Goal: Check status: Check status

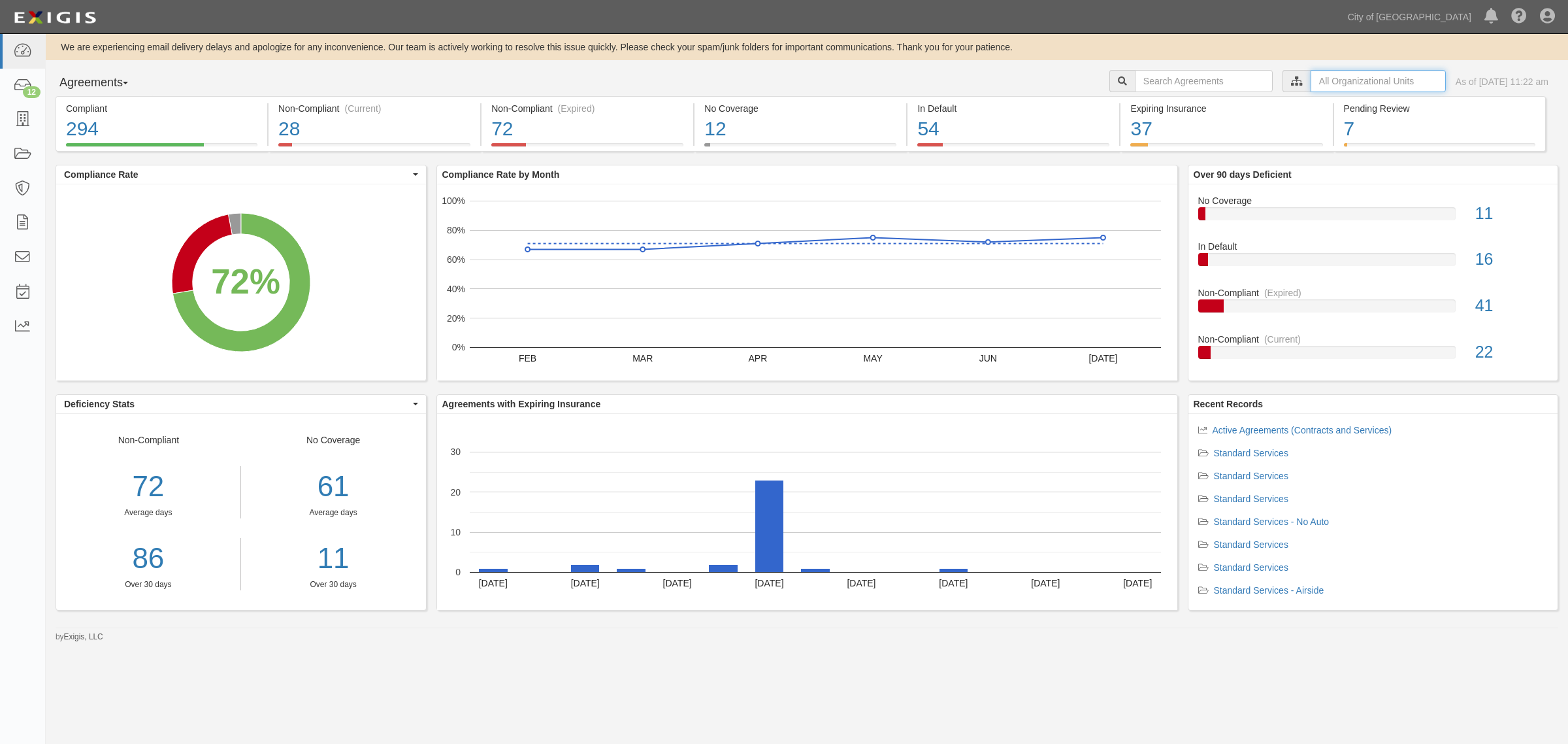
click at [1323, 76] on input "text" at bounding box center [1378, 81] width 135 height 23
click at [1165, 105] on label "City of Phoenix, Aviation Department" at bounding box center [1264, 104] width 227 height 13
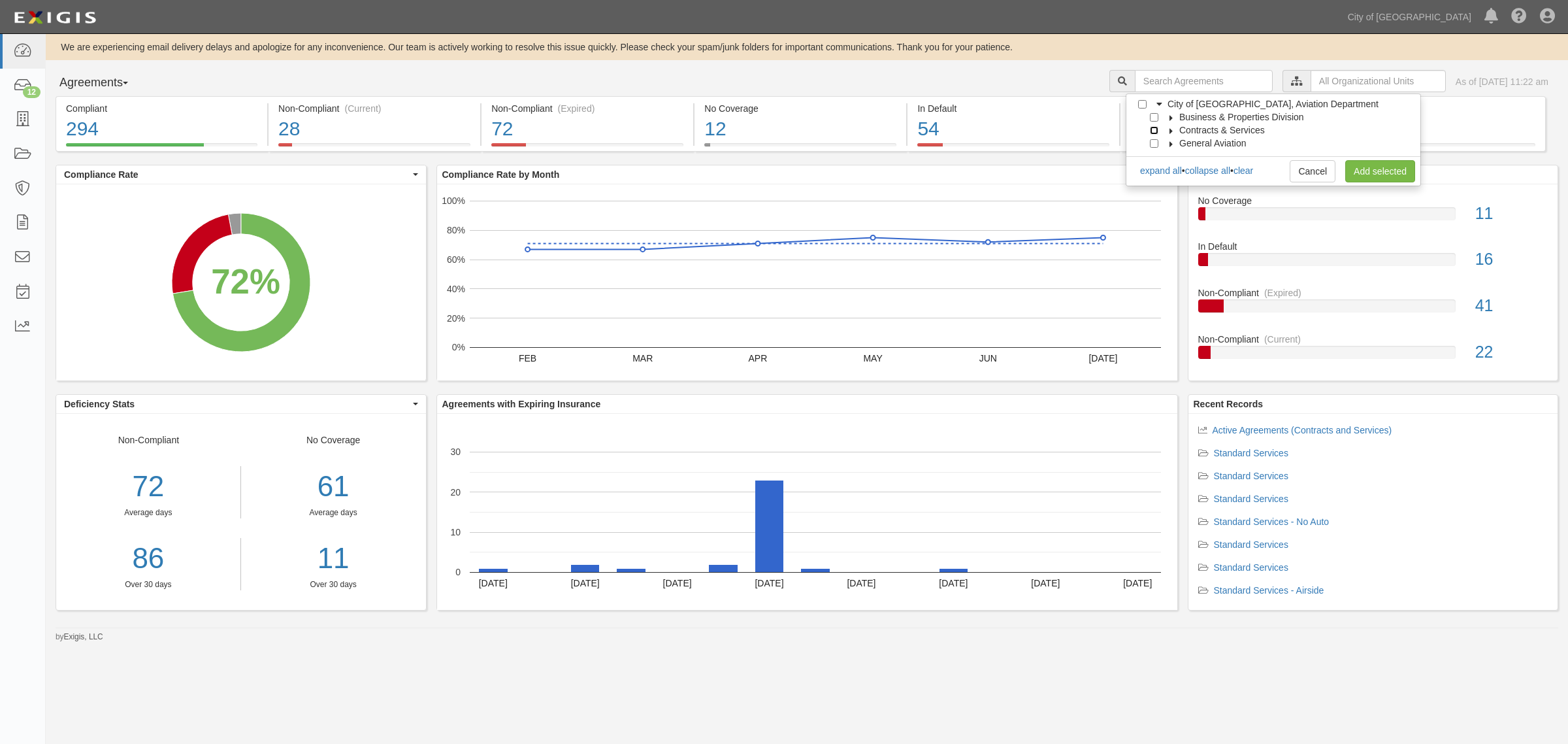
click at [1151, 129] on input "Contracts & Services" at bounding box center [1154, 130] width 8 height 8
checkbox input "true"
click at [1379, 175] on link "Add selected" at bounding box center [1380, 171] width 70 height 23
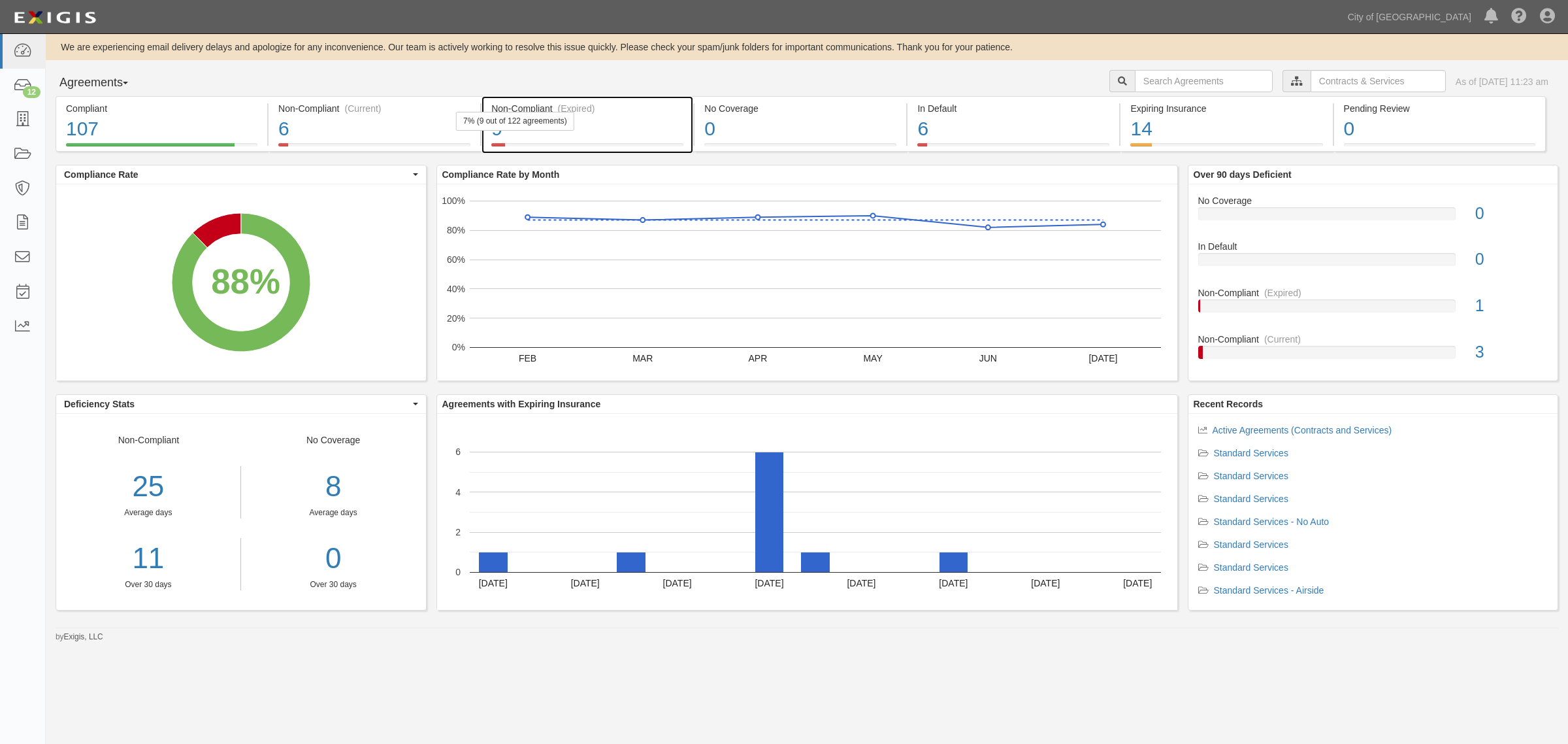
click at [580, 112] on div "(Expired)" at bounding box center [577, 109] width 38 height 13
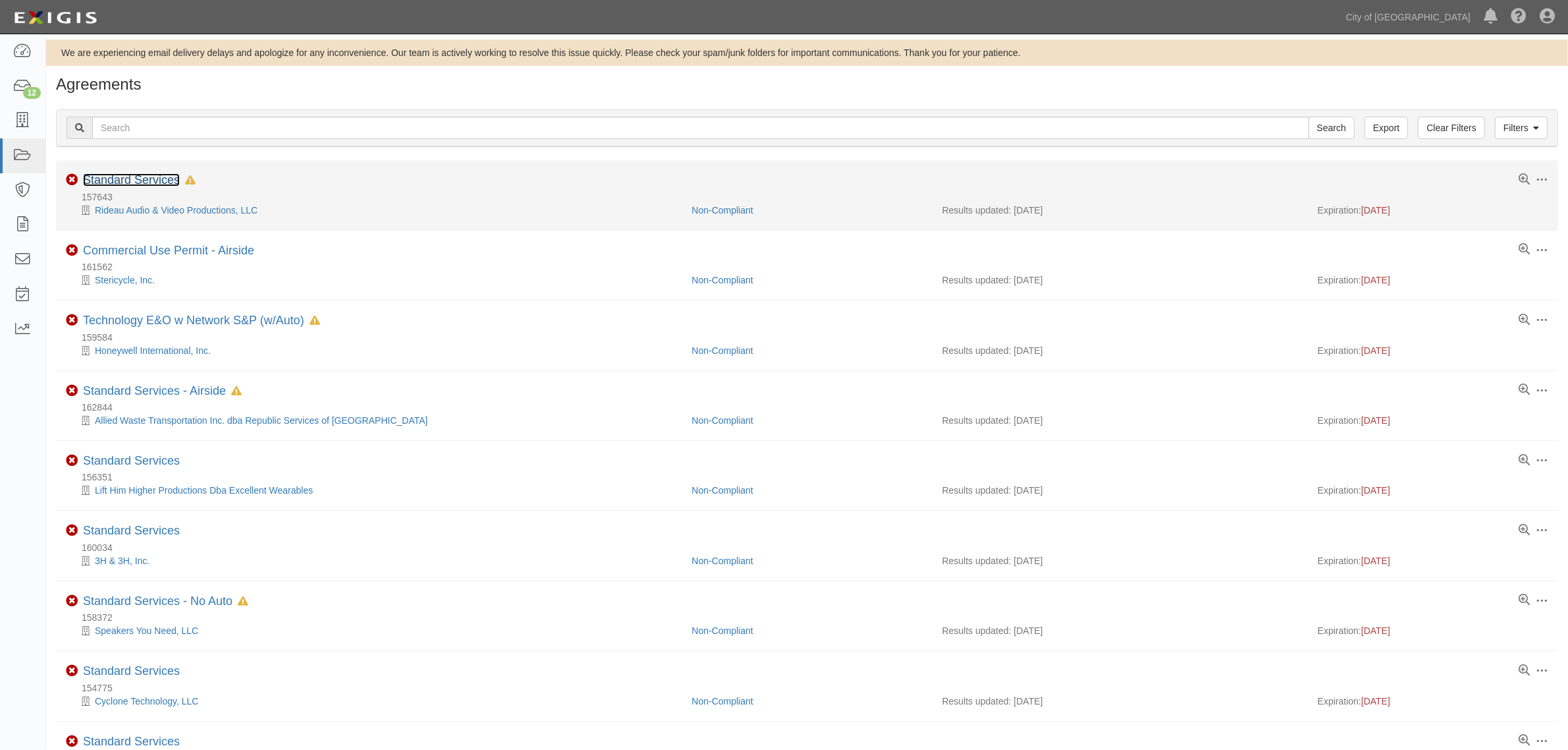
click at [116, 182] on link "Standard Services" at bounding box center [131, 180] width 97 height 13
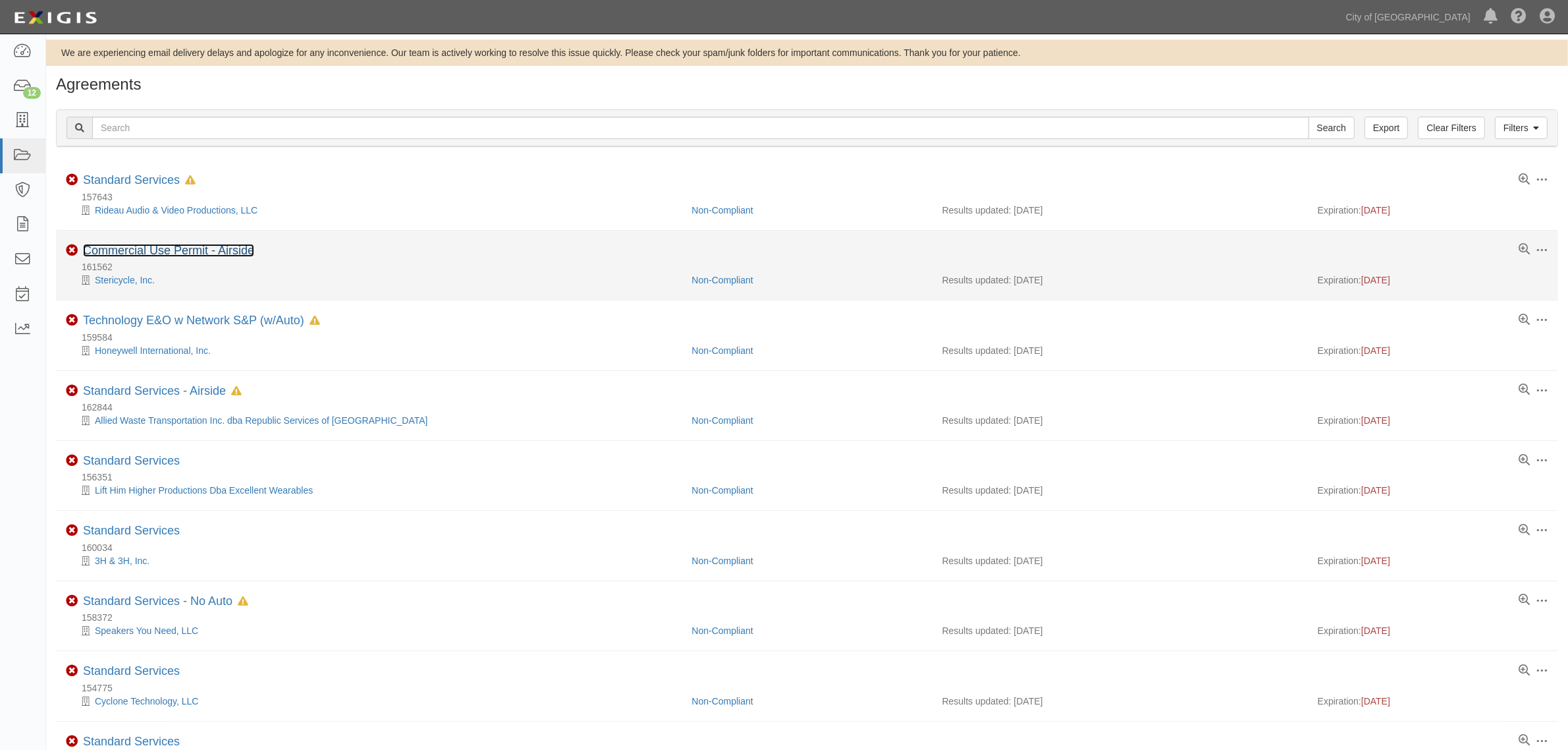
click at [140, 257] on link "Commercial Use Permit - Airside" at bounding box center [169, 251] width 172 height 13
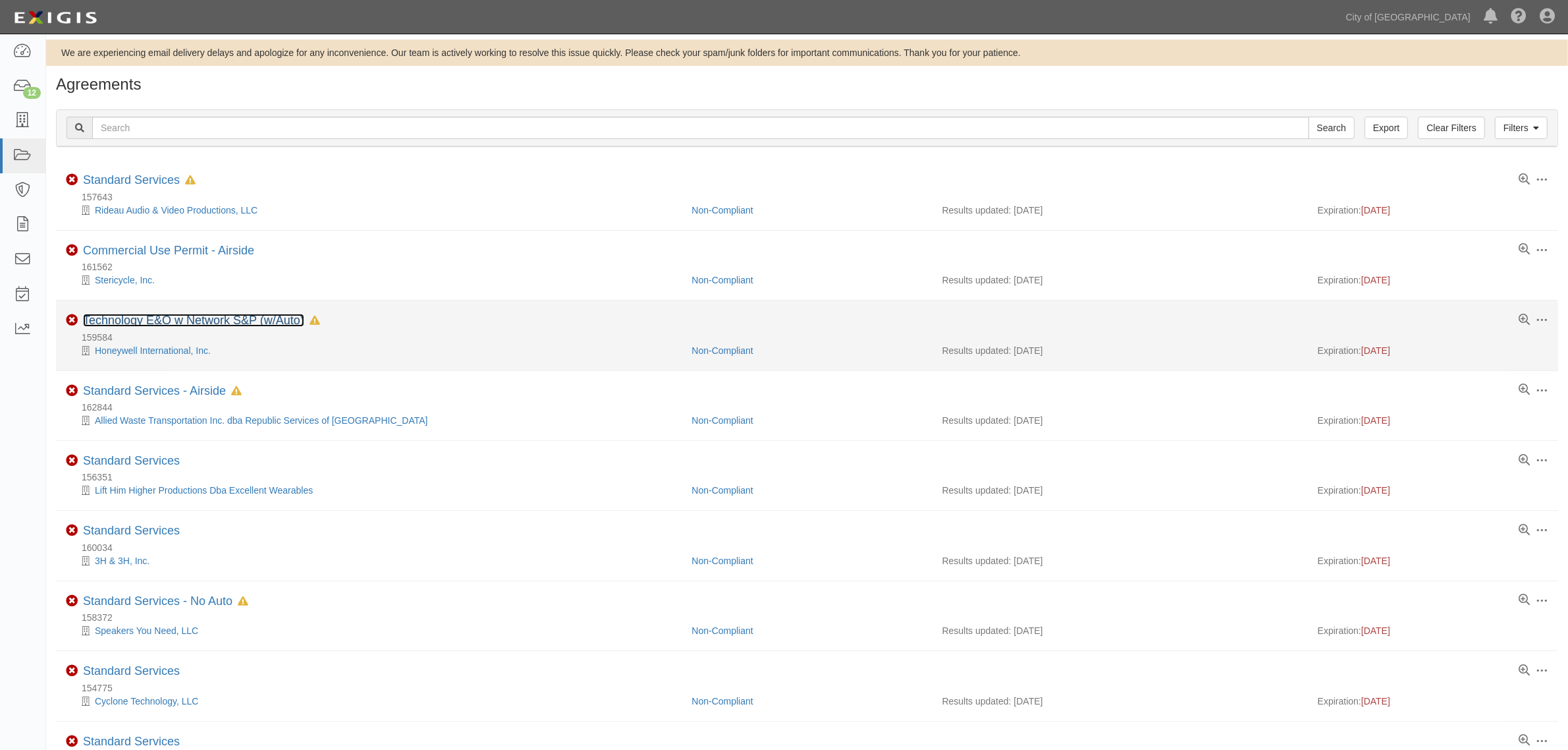
click at [175, 316] on link "Technology E&O w Network S&P (w/Auto)" at bounding box center [193, 321] width 221 height 13
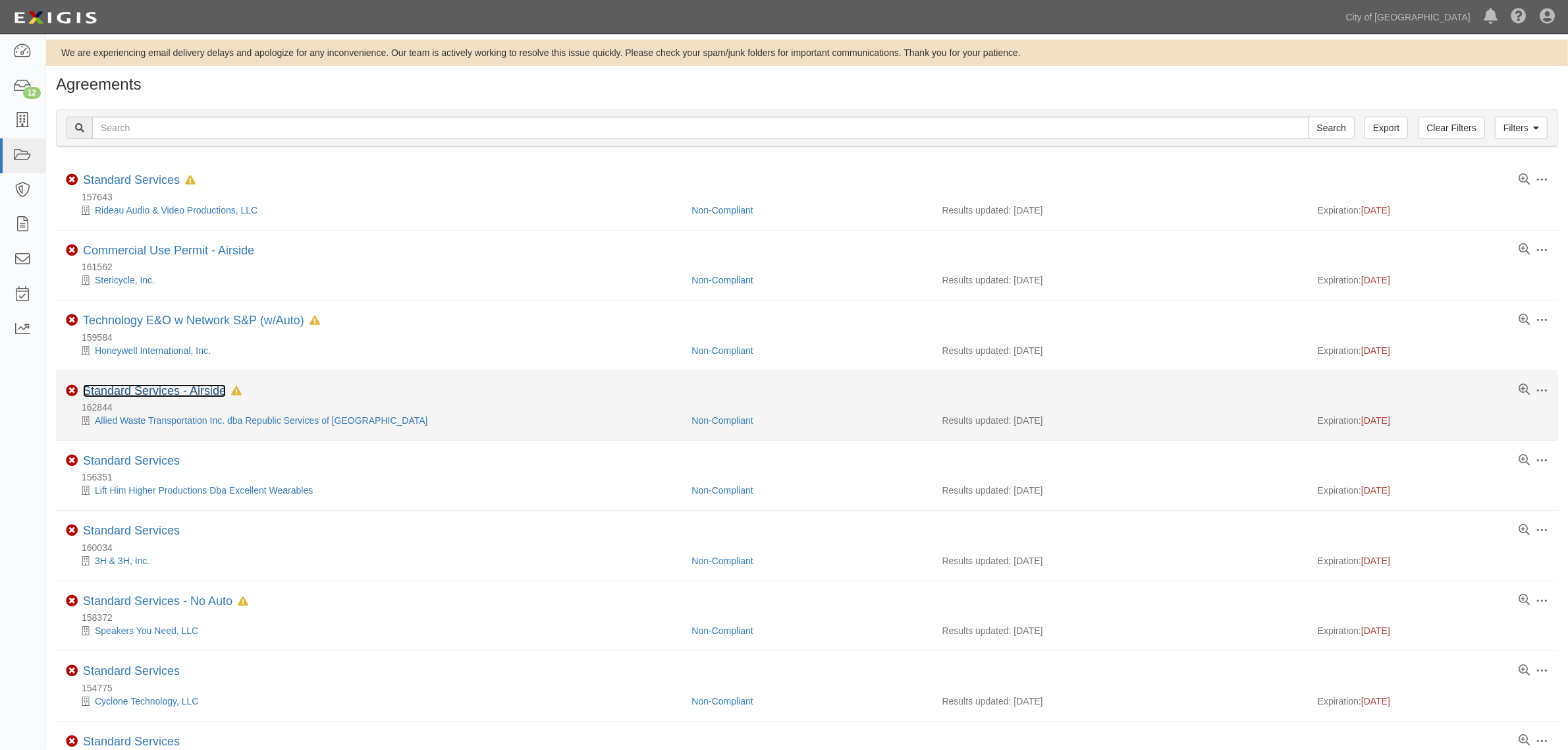
click at [183, 390] on link "Standard Services - Airside" at bounding box center [155, 391] width 143 height 13
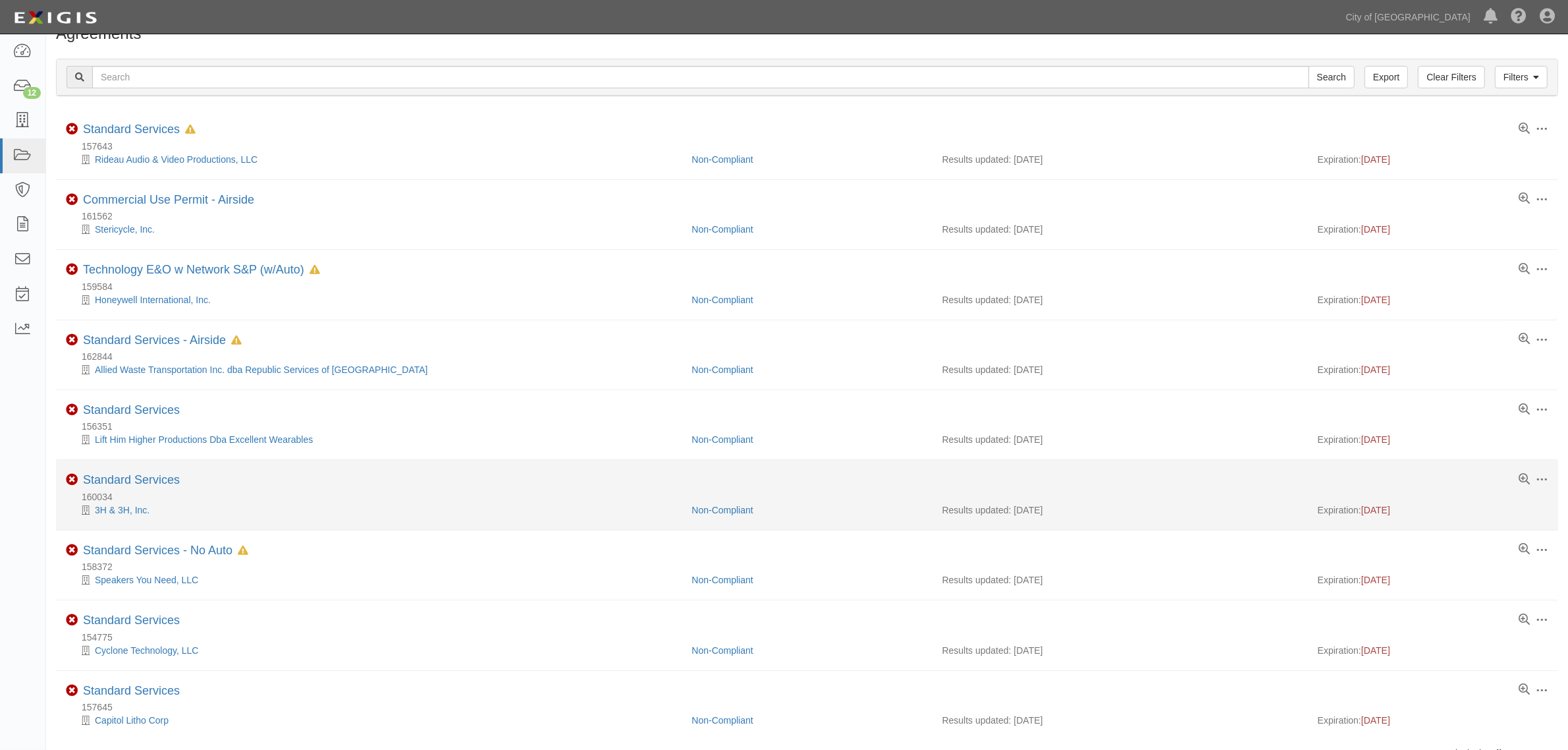
scroll to position [104, 0]
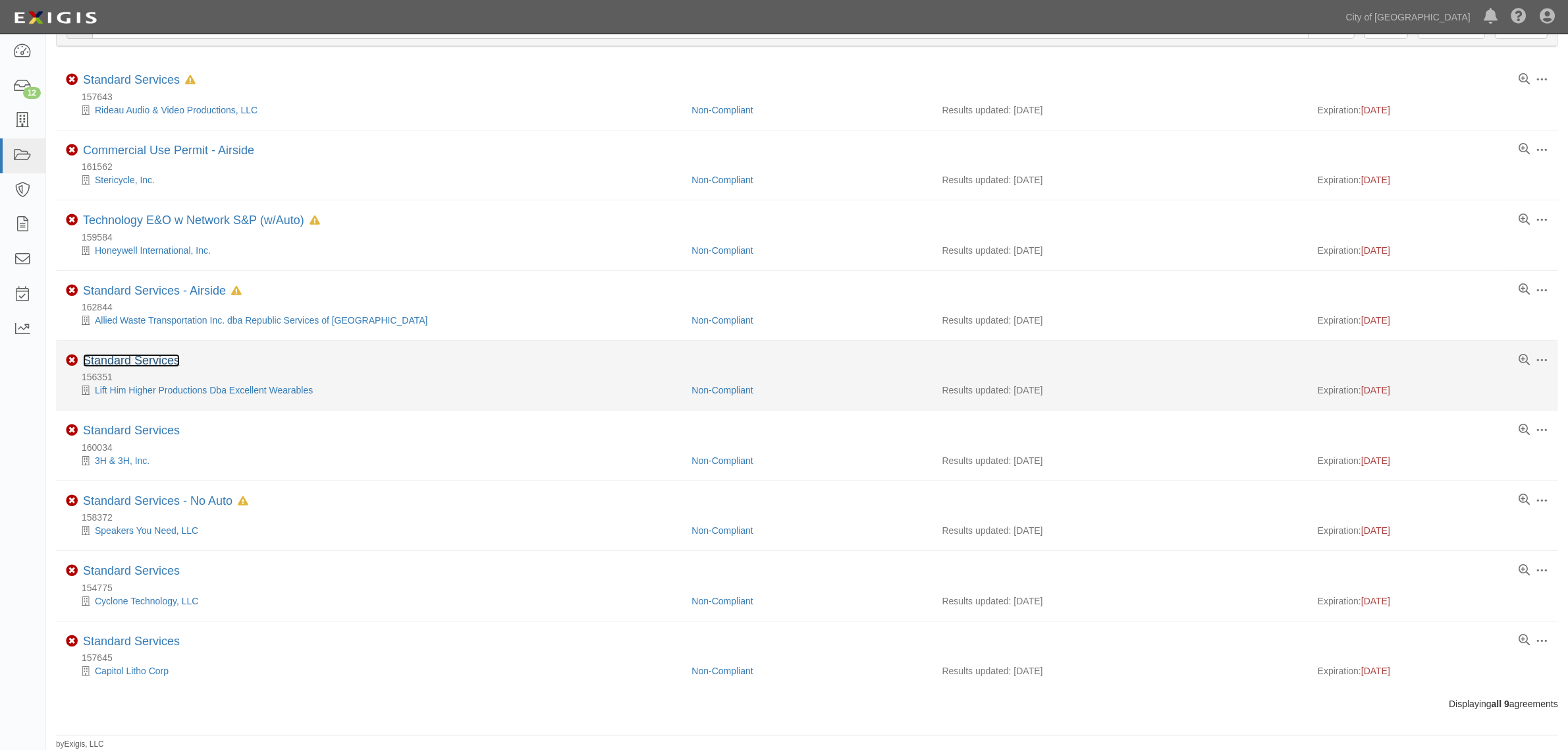
click at [165, 363] on link "Standard Services" at bounding box center [131, 360] width 97 height 13
click at [144, 361] on link "Standard Services" at bounding box center [131, 360] width 97 height 13
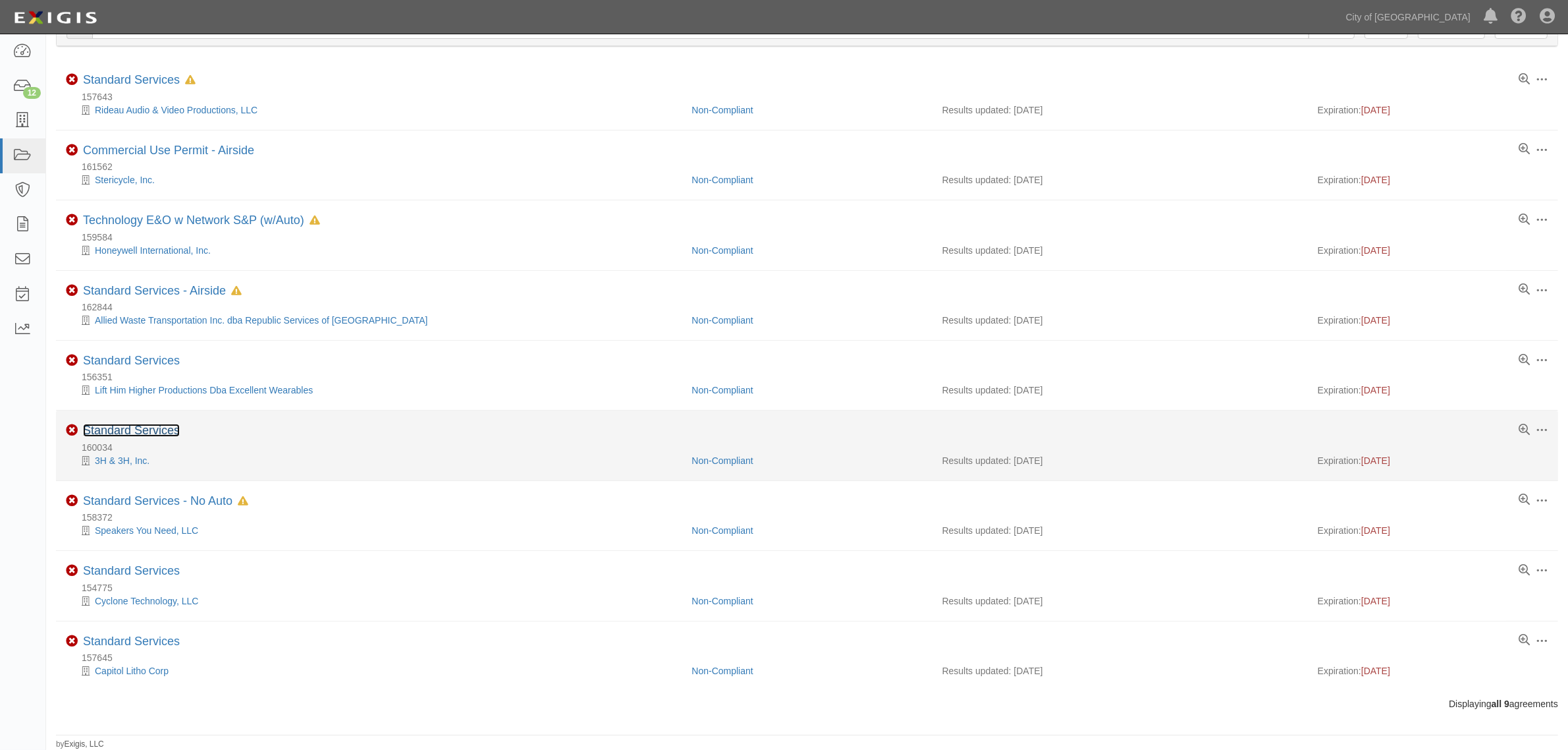
click at [119, 427] on link "Standard Services" at bounding box center [131, 430] width 97 height 13
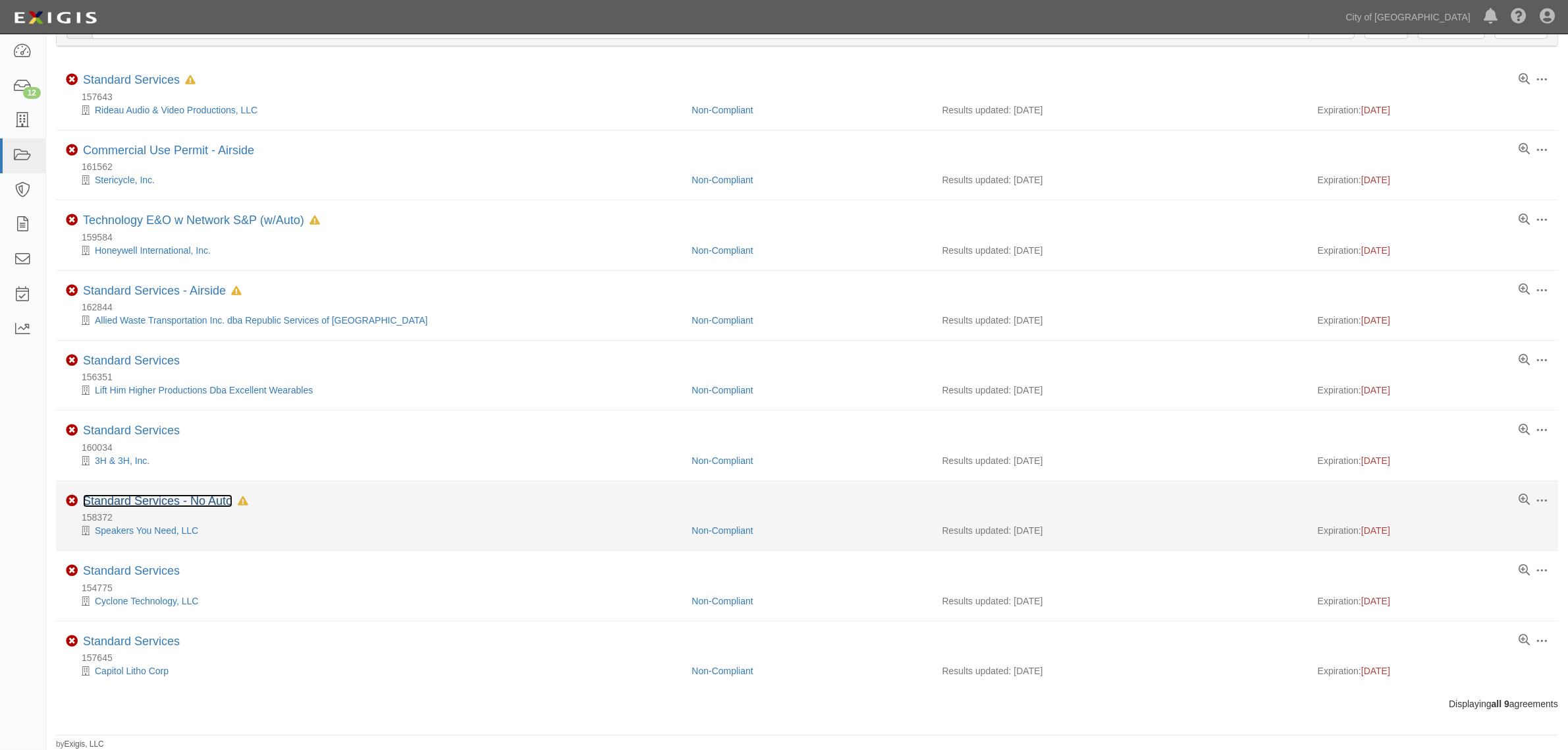
click at [155, 497] on link "Standard Services - No Auto" at bounding box center [158, 501] width 150 height 13
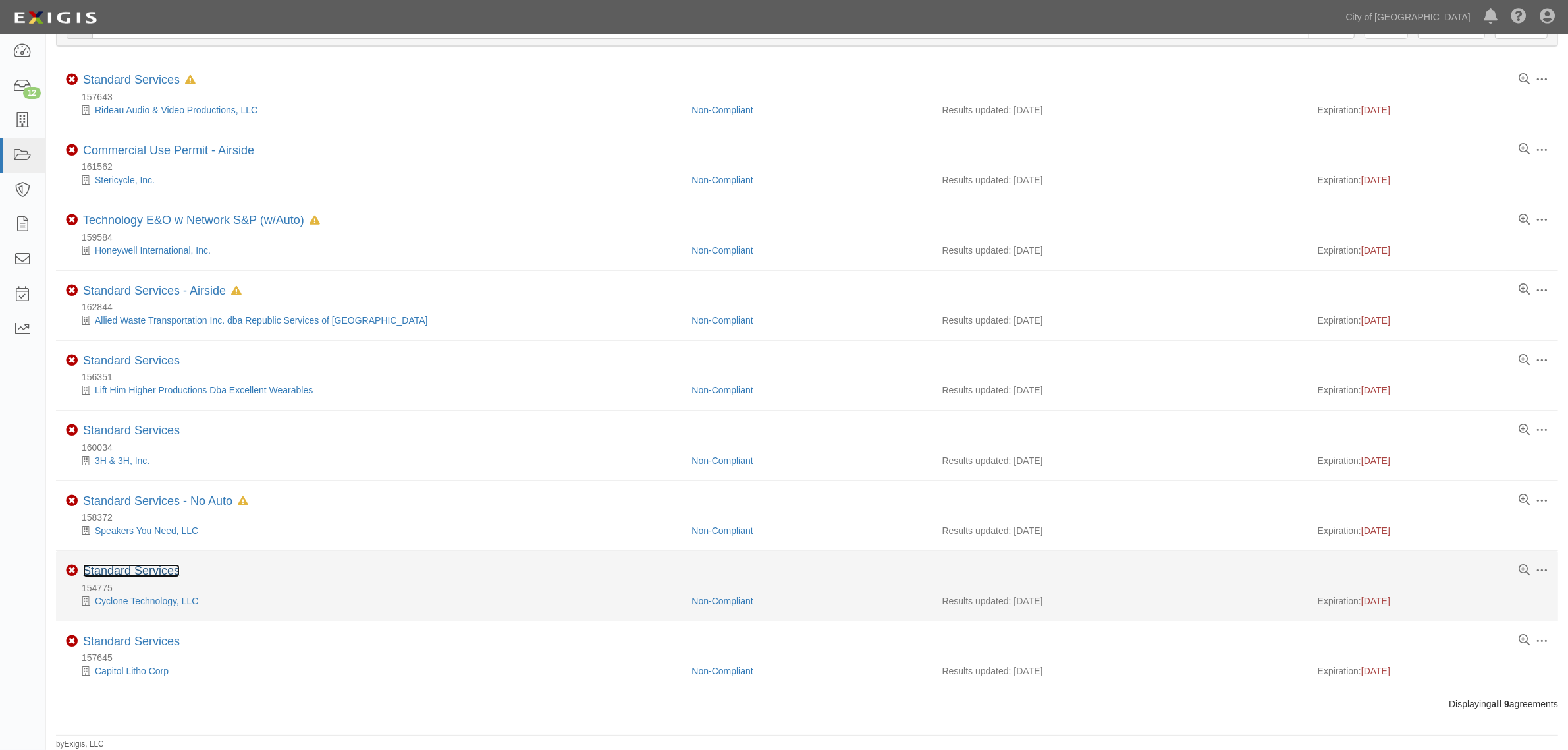
click at [155, 570] on link "Standard Services" at bounding box center [131, 571] width 97 height 13
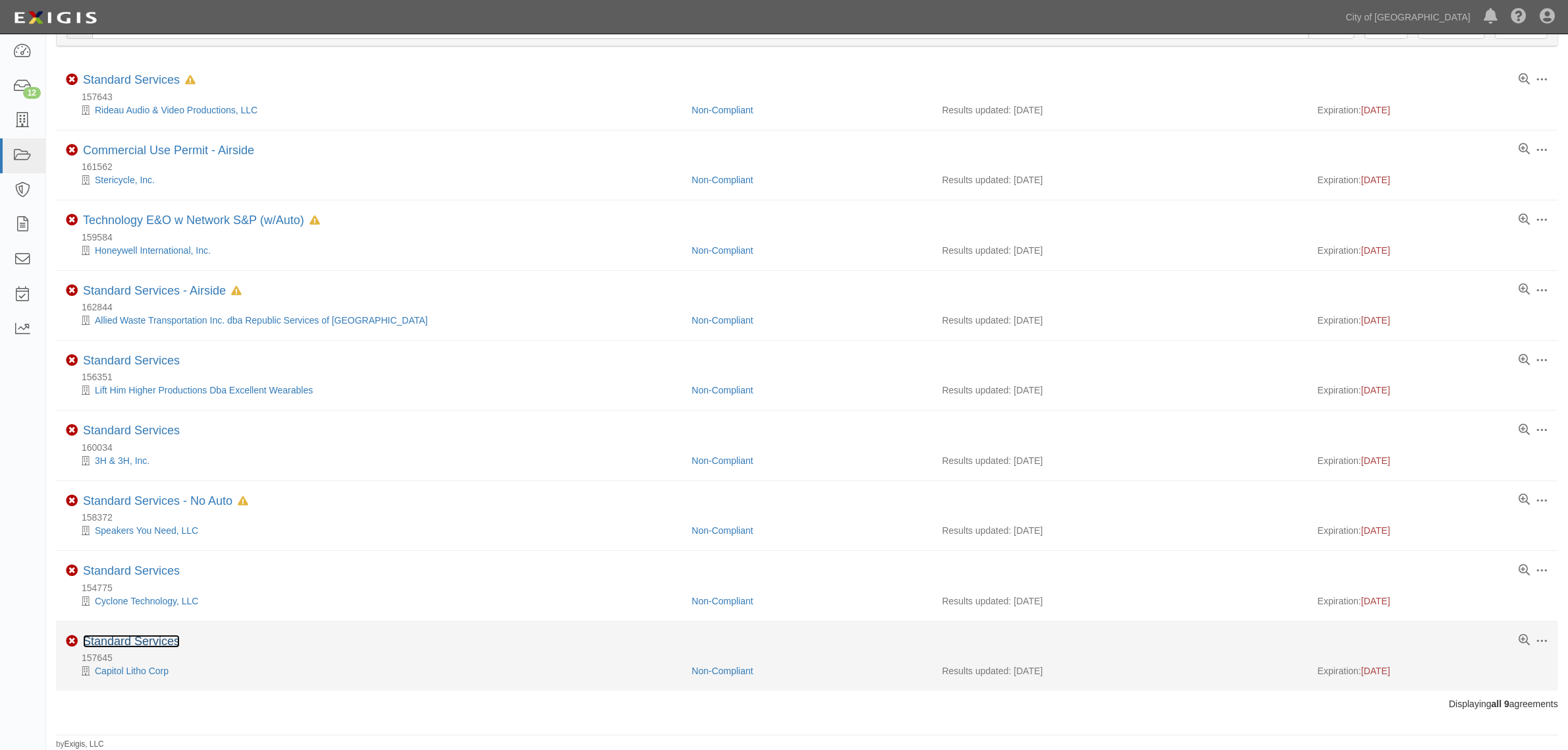
click at [138, 640] on link "Standard Services" at bounding box center [131, 641] width 97 height 13
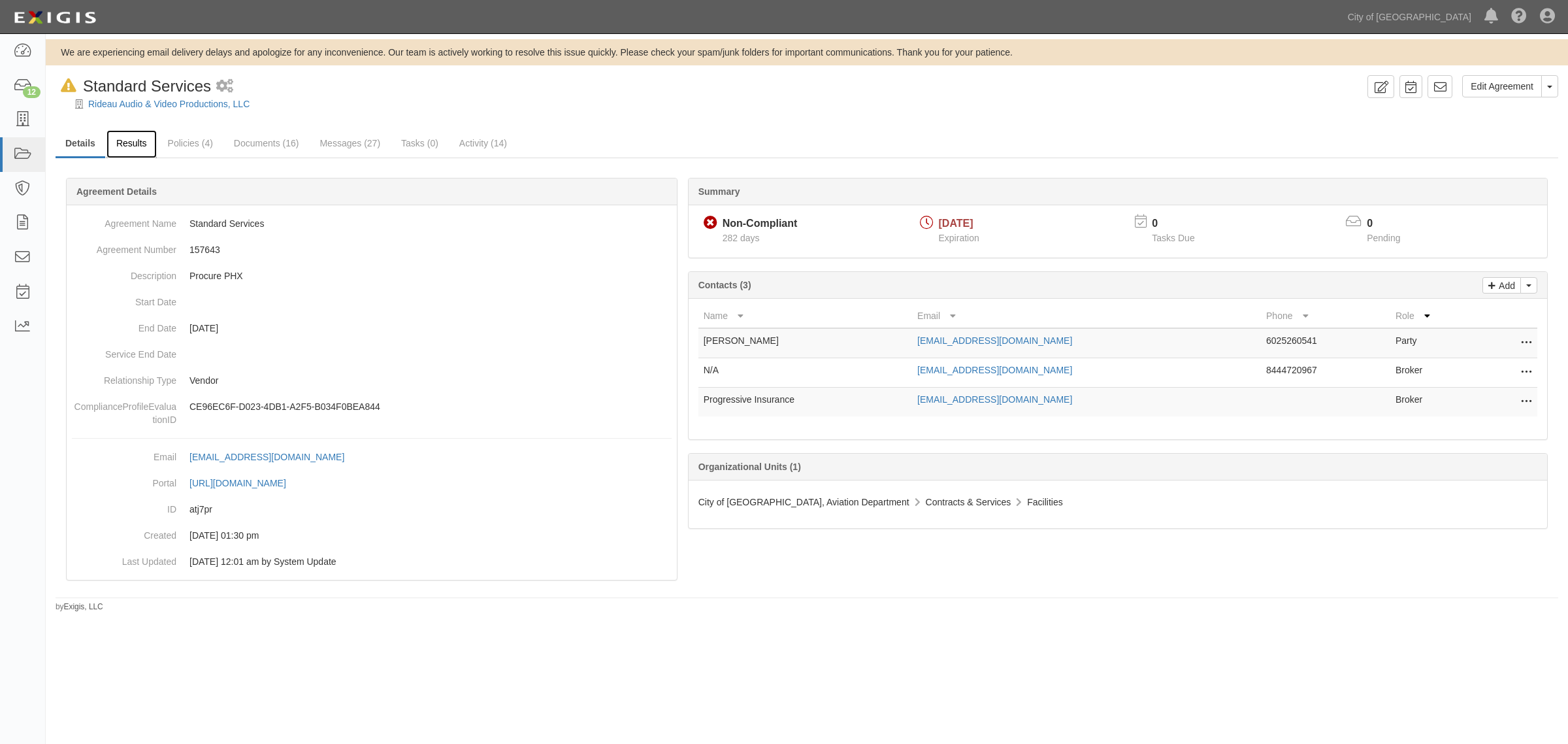
click at [118, 145] on link "Results" at bounding box center [132, 144] width 50 height 28
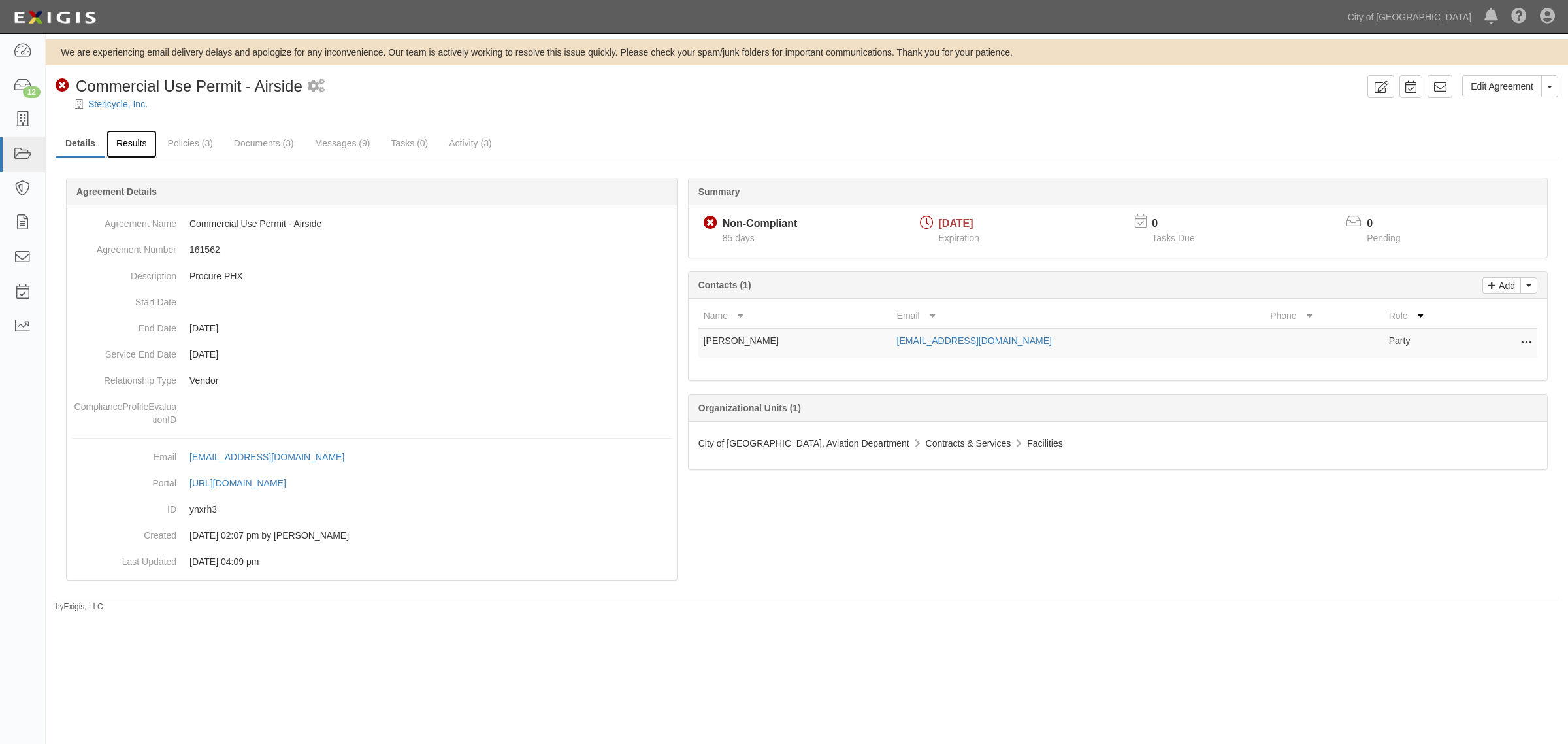
click at [129, 137] on link "Results" at bounding box center [132, 144] width 50 height 28
click at [146, 152] on link "Results" at bounding box center [132, 144] width 50 height 28
click at [134, 142] on link "Results" at bounding box center [132, 144] width 50 height 28
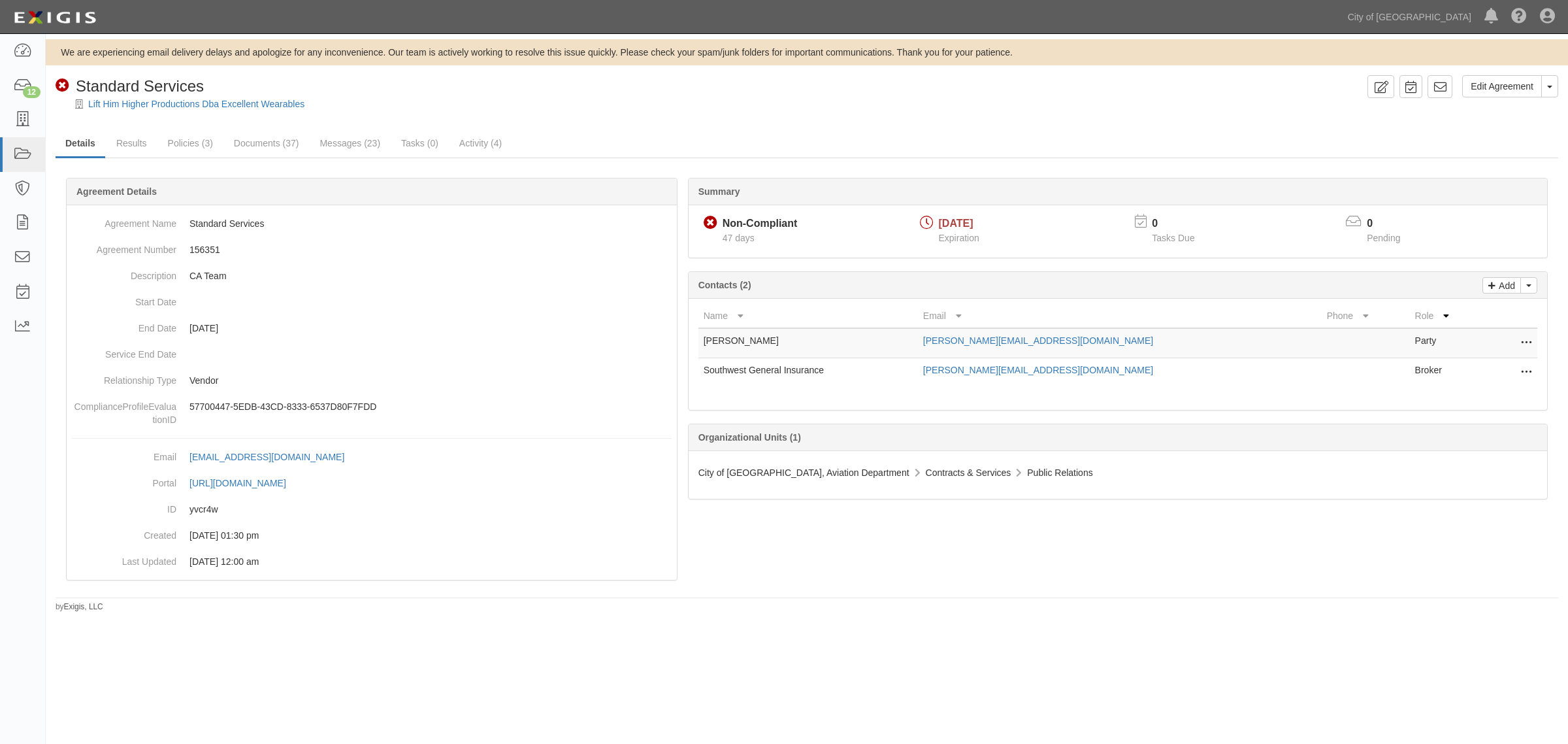
click at [145, 158] on div "Summary Non-Compliant Non-Compliant 47 days 07/09/2025 Expiration 0 Tasks Due 0…" at bounding box center [807, 177] width 1503 height 39
click at [136, 147] on link "Results" at bounding box center [132, 144] width 50 height 28
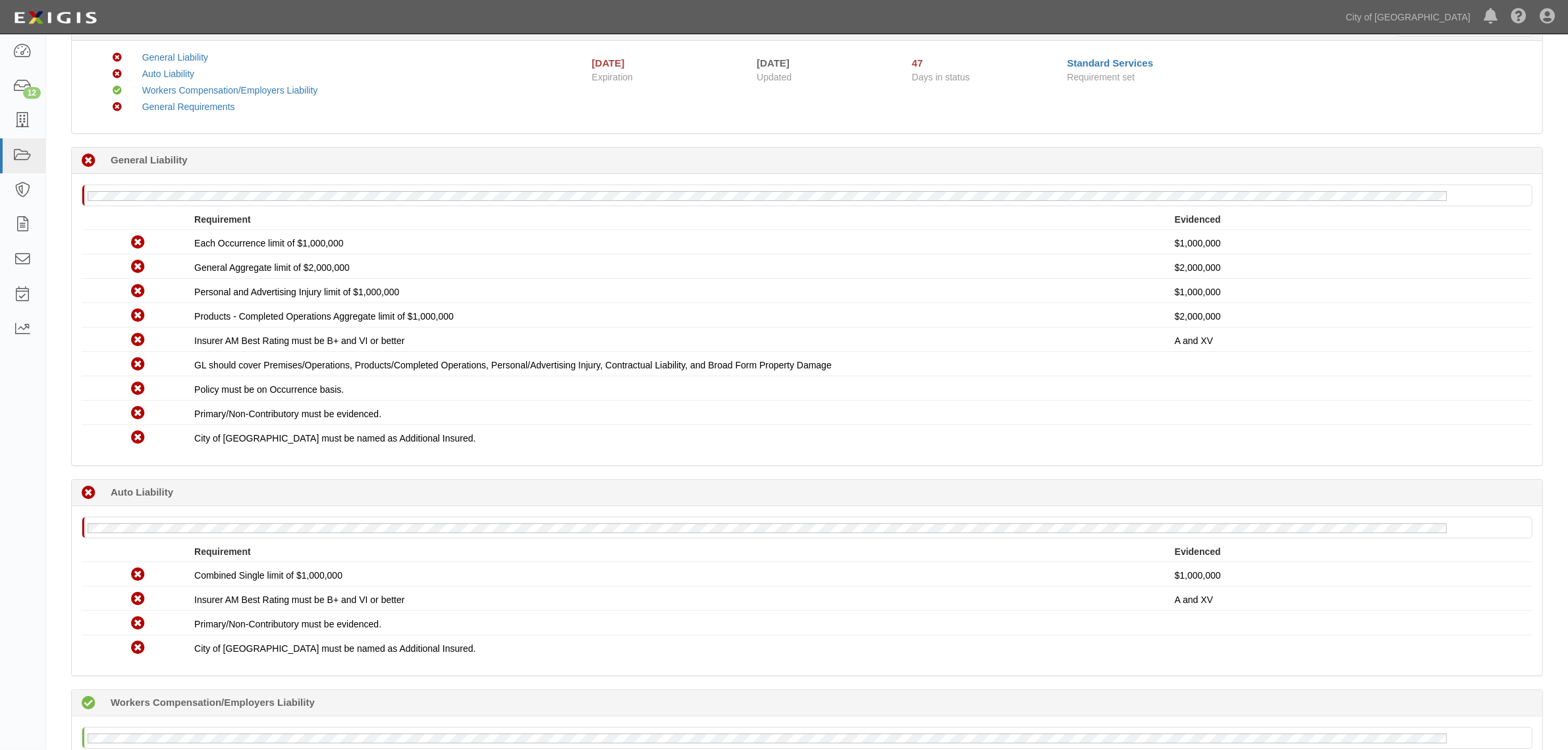
scroll to position [165, 0]
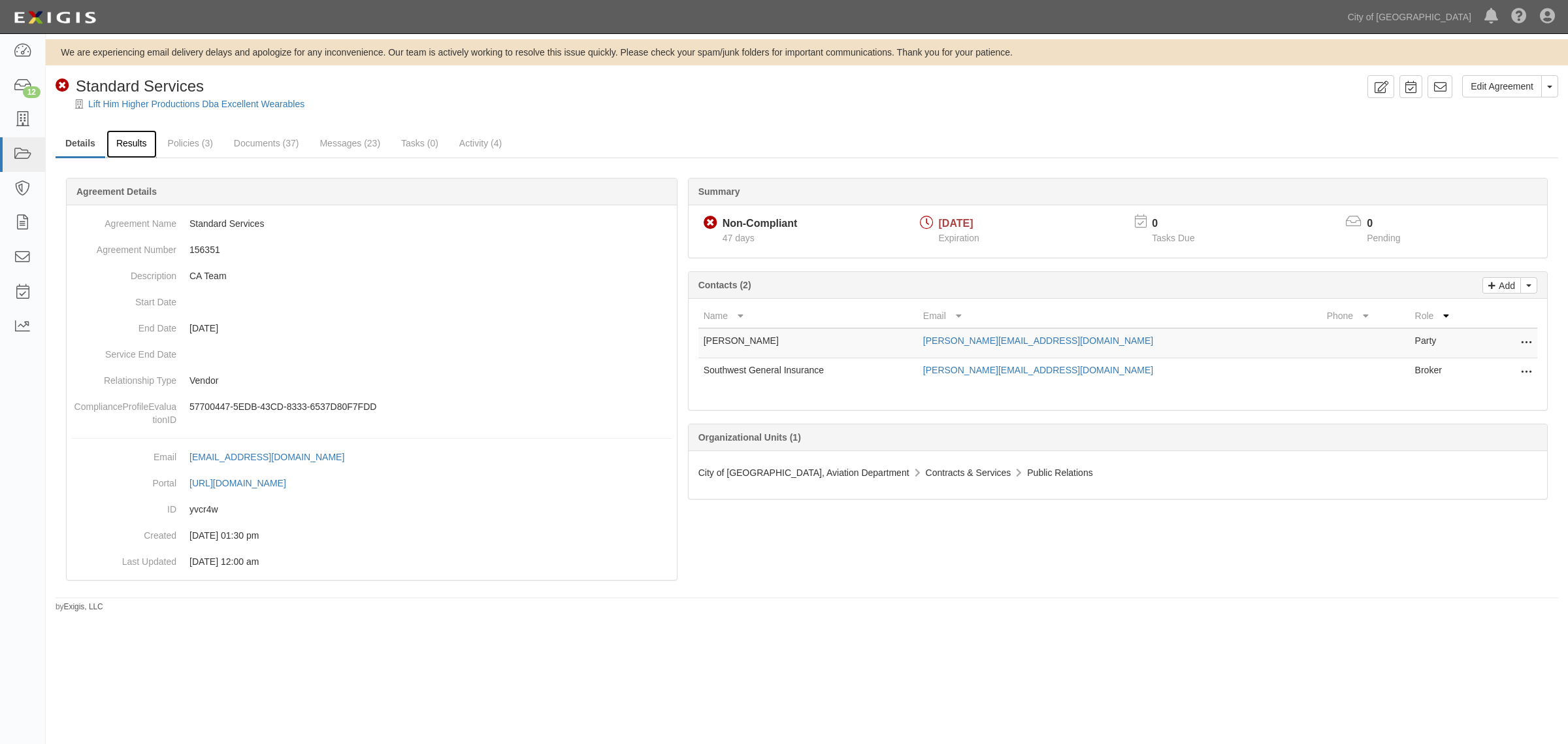
click at [121, 151] on link "Results" at bounding box center [132, 144] width 50 height 28
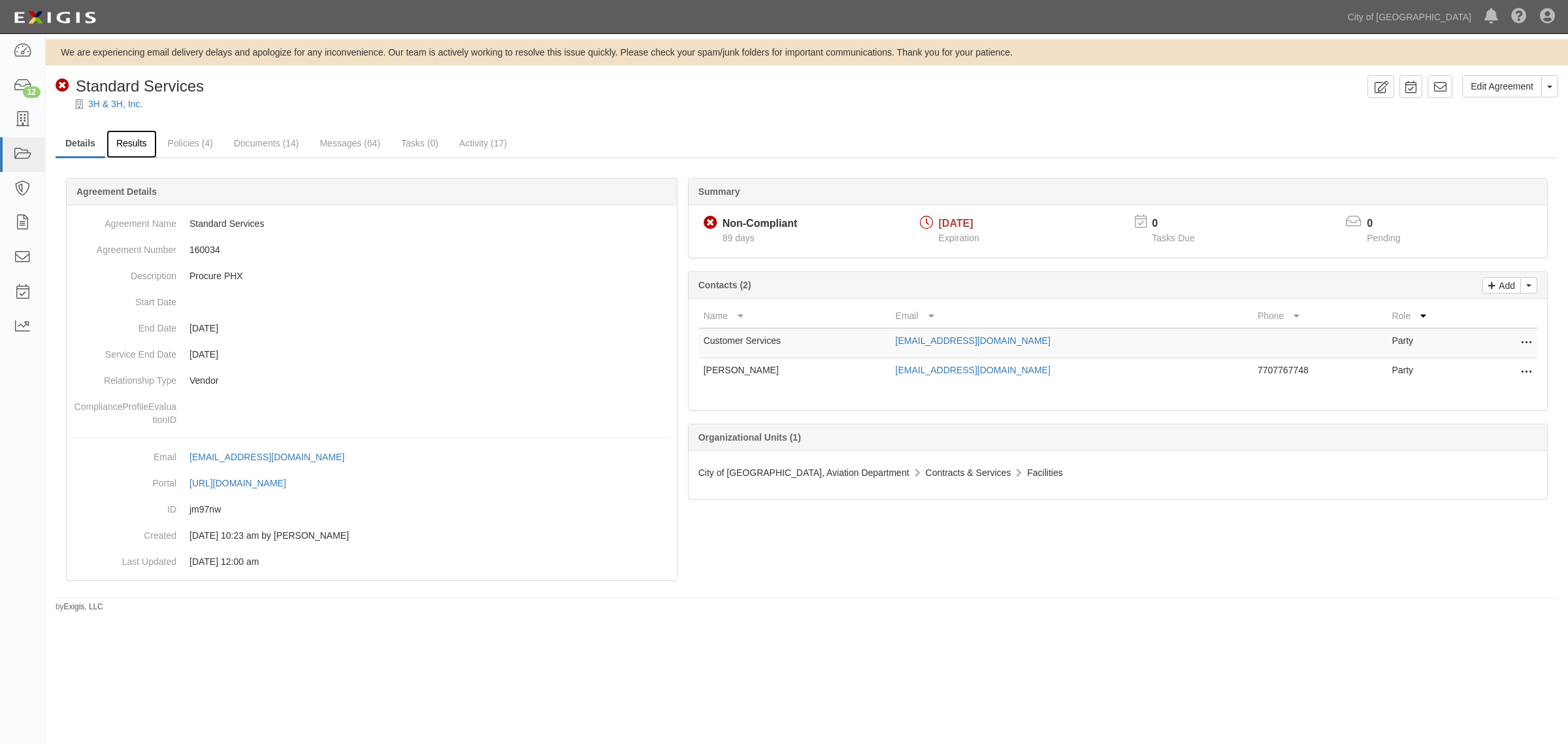
click at [140, 147] on link "Results" at bounding box center [132, 144] width 50 height 28
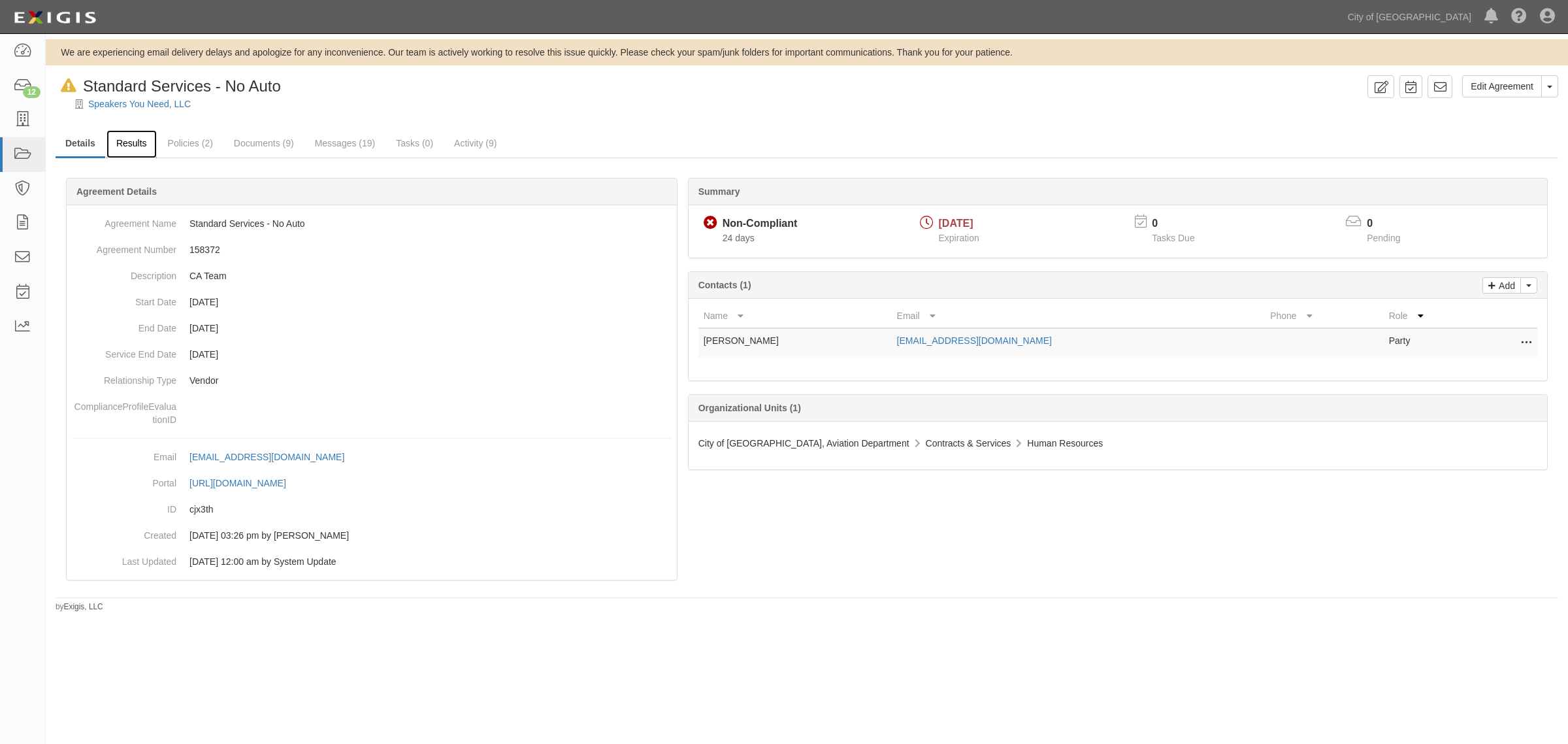
click at [140, 151] on link "Results" at bounding box center [132, 144] width 50 height 28
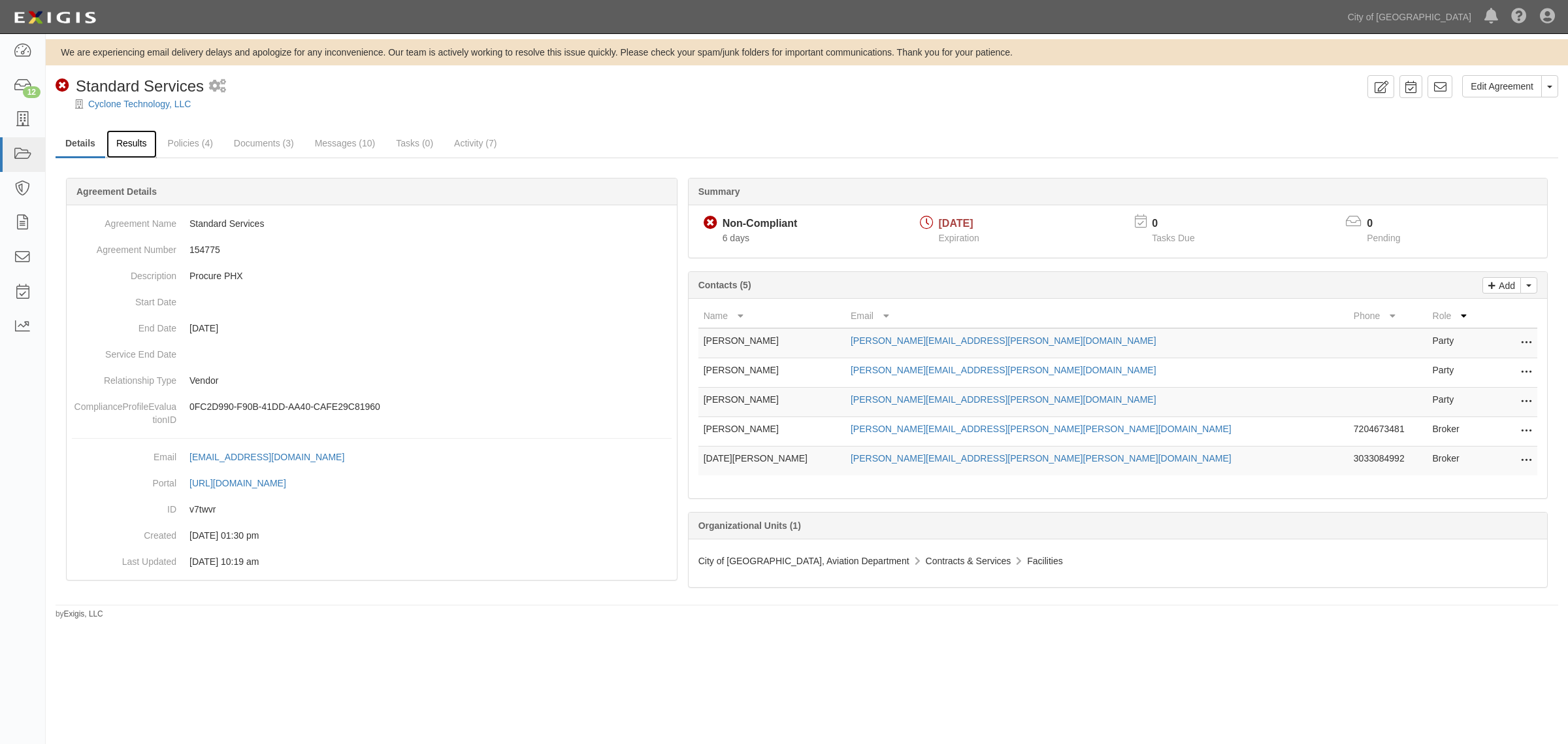
click at [125, 139] on link "Results" at bounding box center [132, 144] width 50 height 28
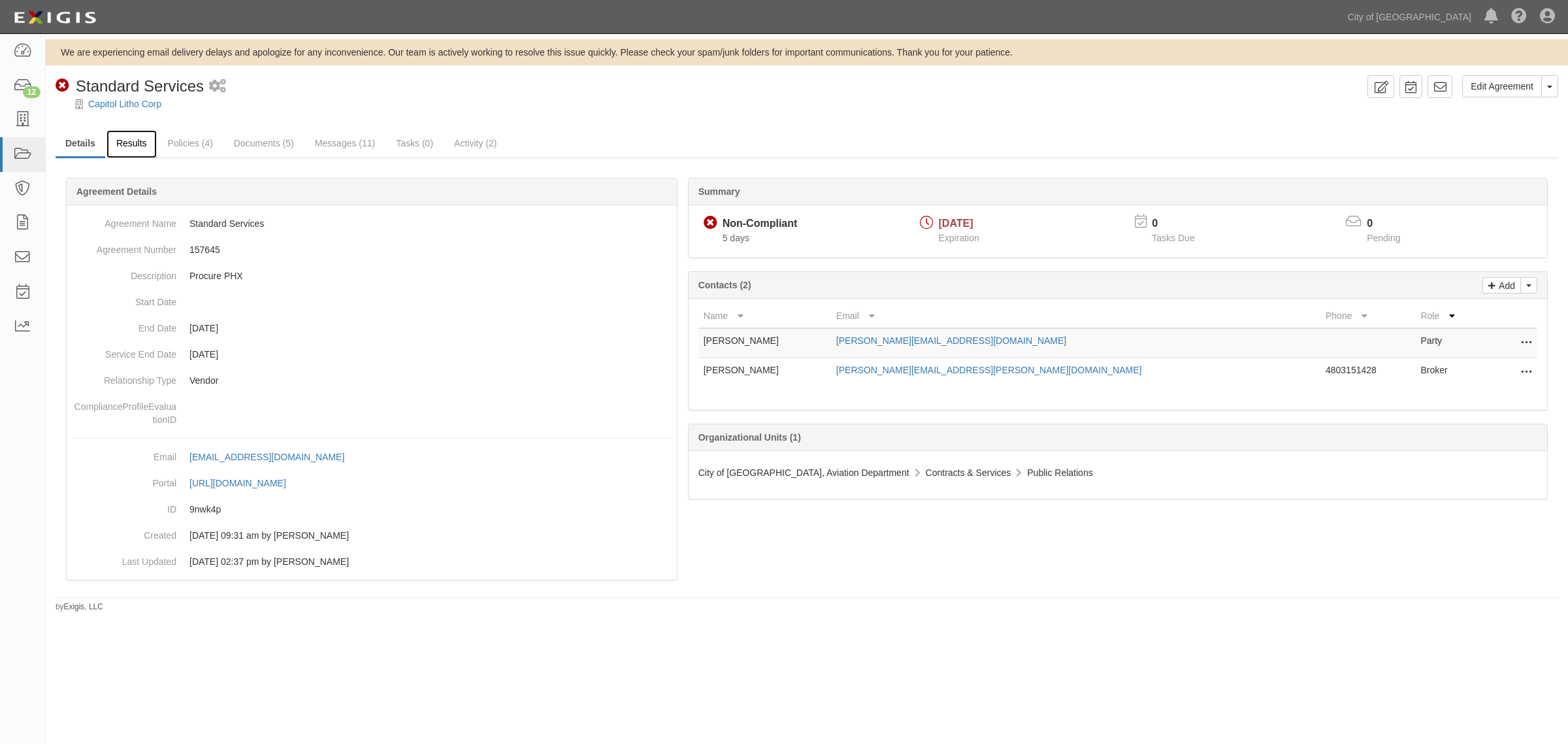
click at [113, 142] on link "Results" at bounding box center [132, 144] width 50 height 28
